Goal: Find specific page/section: Find specific page/section

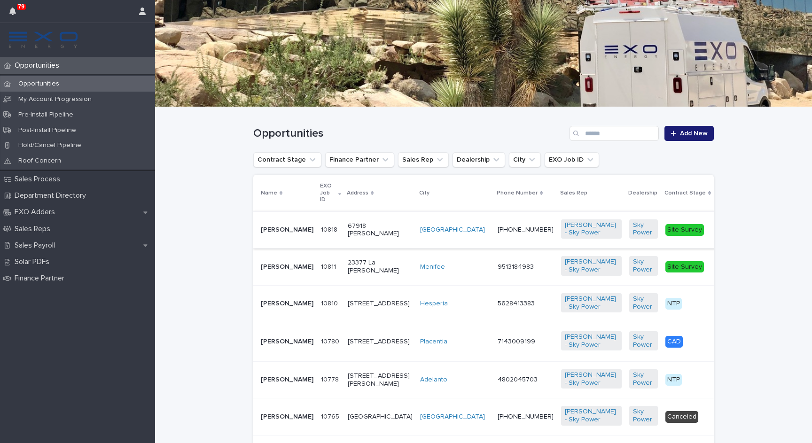
scroll to position [148, 0]
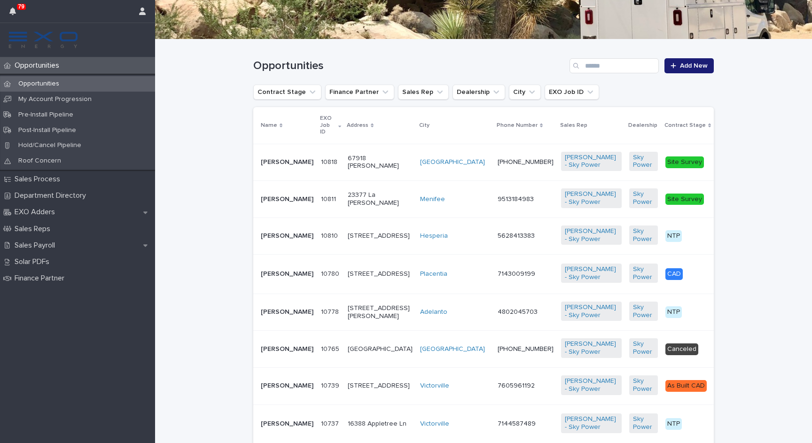
click at [50, 87] on div "Opportunities" at bounding box center [77, 84] width 155 height 16
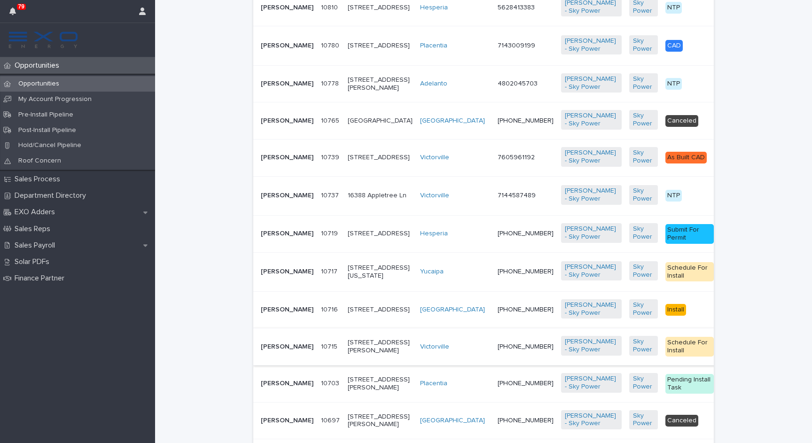
scroll to position [364, 0]
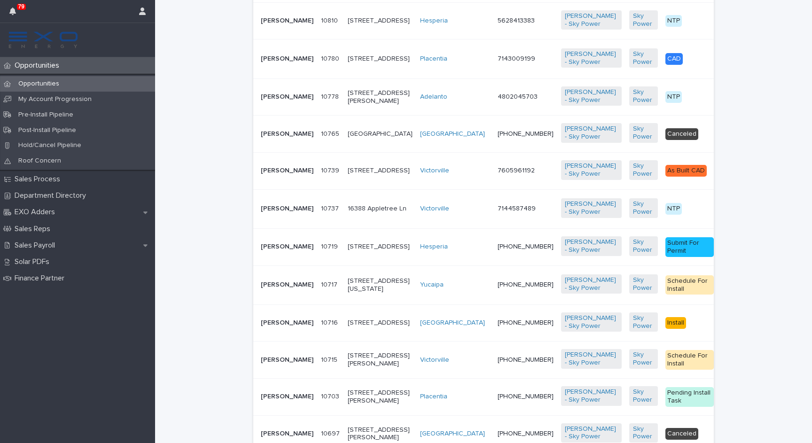
click at [277, 217] on div "[PERSON_NAME]" at bounding box center [287, 209] width 53 height 16
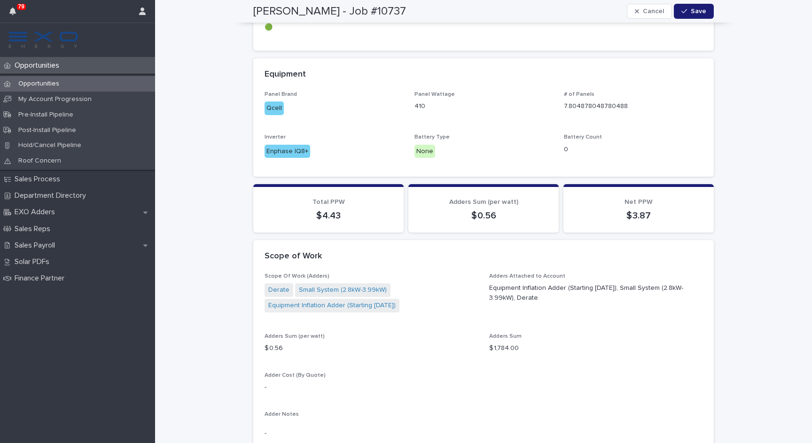
scroll to position [884, 0]
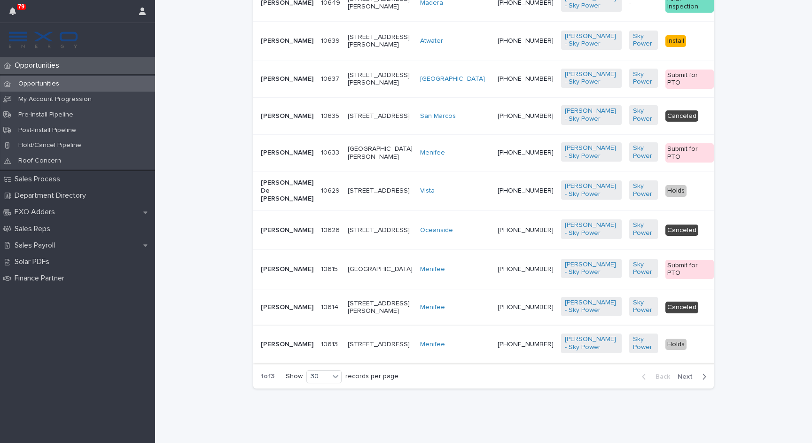
scroll to position [1233, 0]
click at [40, 237] on div "Sales Payroll" at bounding box center [77, 245] width 155 height 16
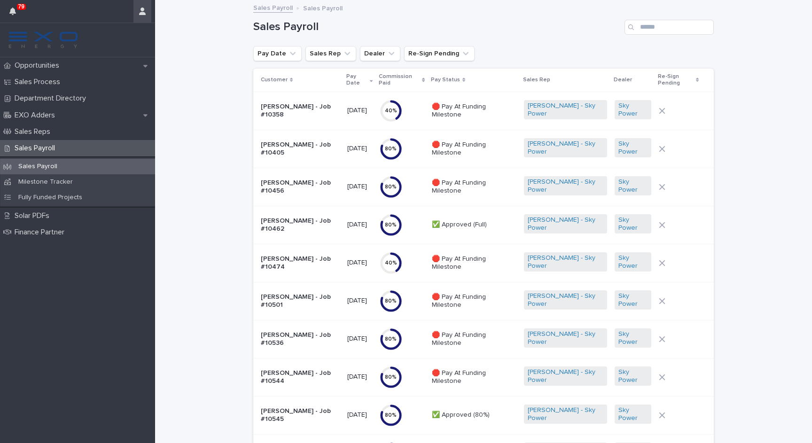
click at [142, 12] on icon "button" at bounding box center [142, 12] width 7 height 8
click at [119, 47] on p "Log Out" at bounding box center [114, 40] width 59 height 16
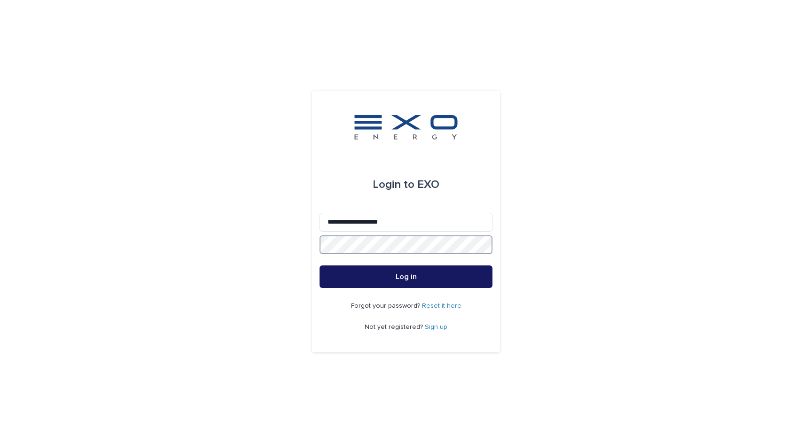
click at [406, 277] on button "Log in" at bounding box center [405, 276] width 173 height 23
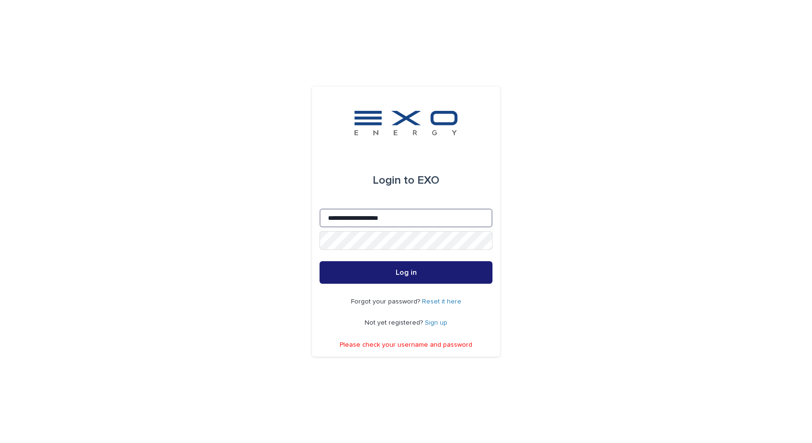
click at [368, 219] on input "**********" at bounding box center [405, 218] width 173 height 19
type input "**********"
click at [418, 279] on button "Log in" at bounding box center [405, 272] width 173 height 23
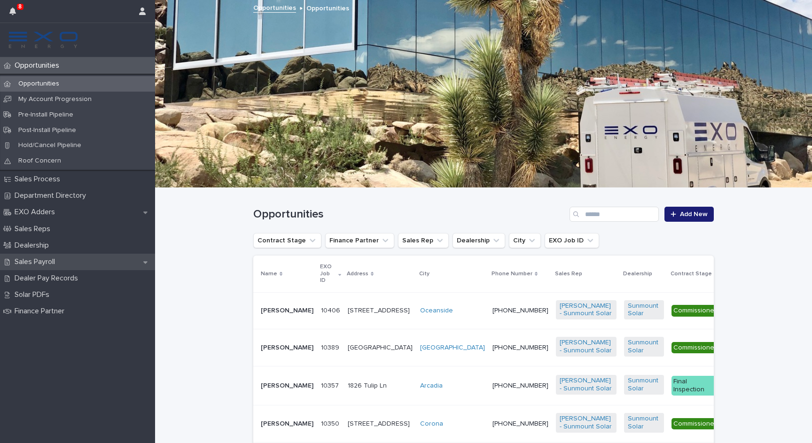
click at [54, 258] on p "Sales Payroll" at bounding box center [37, 261] width 52 height 9
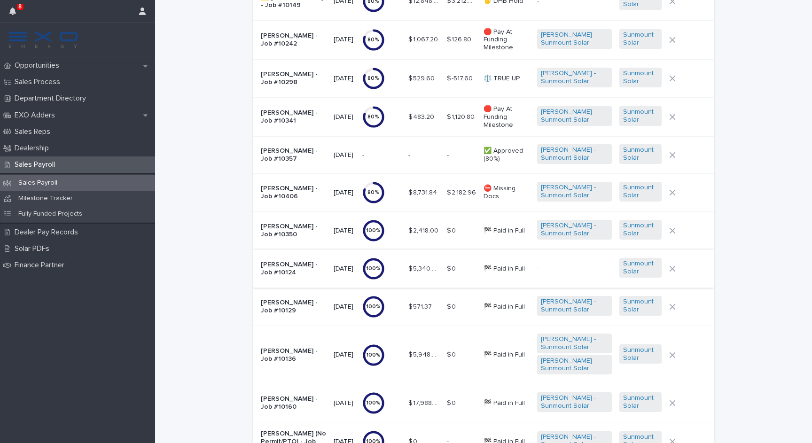
scroll to position [376, 0]
click at [286, 186] on p "[PERSON_NAME] - Job #10406" at bounding box center [293, 194] width 65 height 16
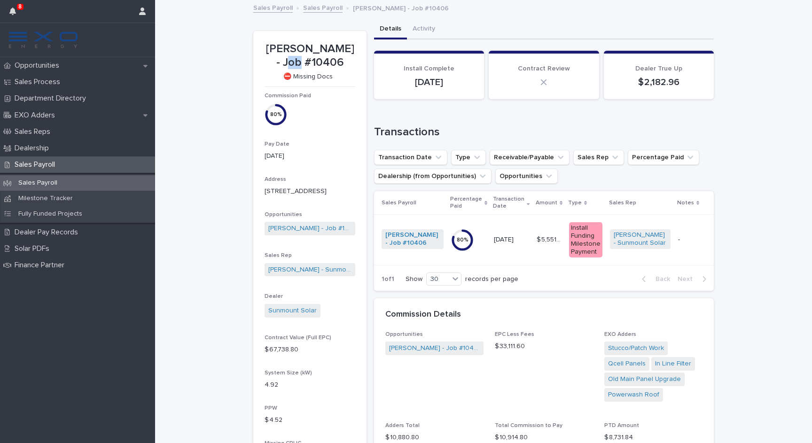
drag, startPoint x: 299, startPoint y: 64, endPoint x: 283, endPoint y: 59, distance: 16.2
click at [283, 59] on p "[PERSON_NAME] - Job #10406" at bounding box center [309, 55] width 91 height 27
drag, startPoint x: 272, startPoint y: 50, endPoint x: 297, endPoint y: 62, distance: 27.5
click at [297, 62] on p "Jason Malicsi - Job #10406" at bounding box center [309, 55] width 91 height 27
copy p "Jason Malicsi - Job"
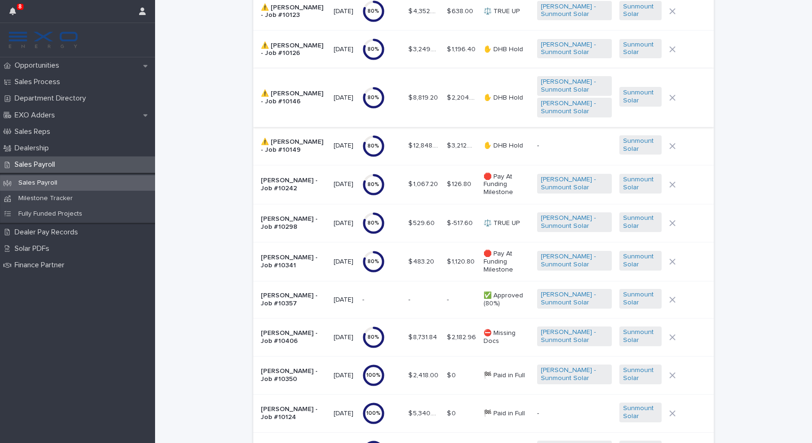
scroll to position [241, 0]
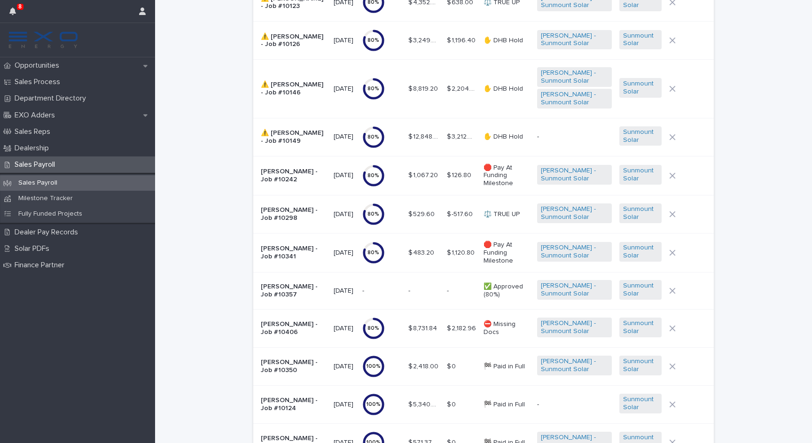
click at [292, 320] on p "Jason Malicsi - Job #10406" at bounding box center [293, 328] width 65 height 16
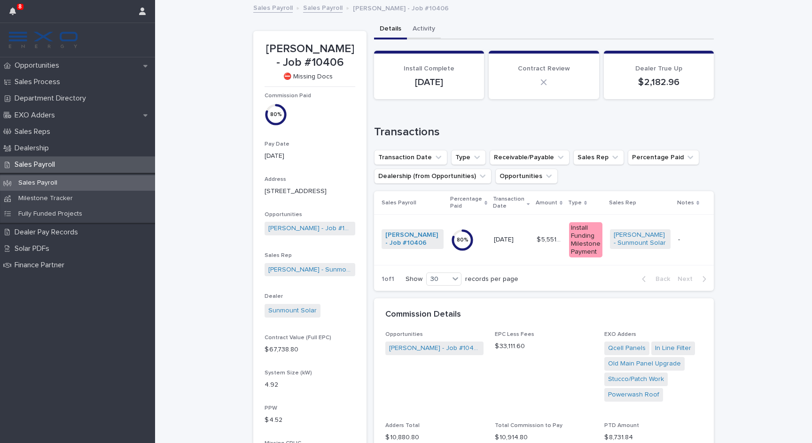
click at [426, 31] on button "Activity" at bounding box center [424, 30] width 34 height 20
